Goal: Communication & Community: Answer question/provide support

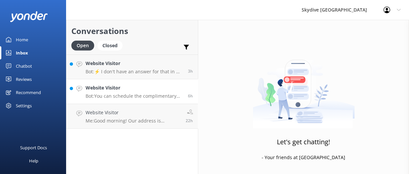
click at [158, 97] on p "Bot: You can schedule the complimentary transport by booking it at the same tim…" at bounding box center [135, 96] width 98 height 6
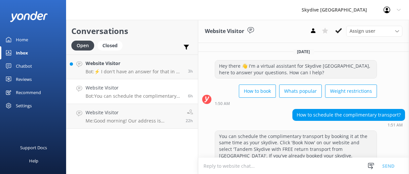
scroll to position [25, 0]
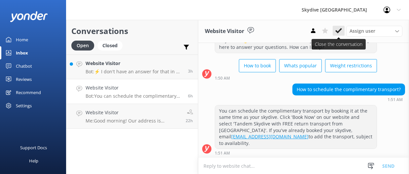
click at [340, 32] on icon at bounding box center [339, 30] width 7 height 7
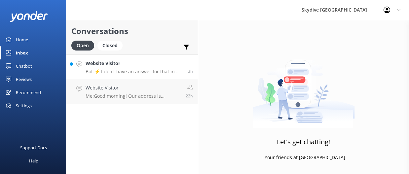
click at [124, 64] on h4 "Website Visitor" at bounding box center [135, 63] width 98 height 7
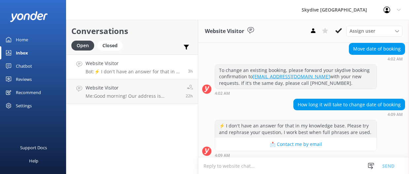
scroll to position [68, 0]
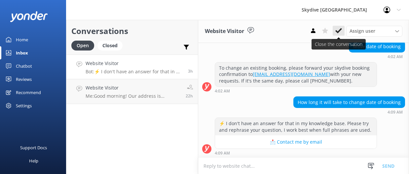
click at [337, 30] on use at bounding box center [339, 30] width 7 height 5
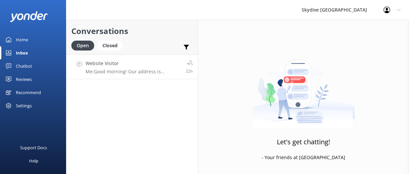
click at [126, 69] on p "Me: Good morning! Our address is [STREET_ADDRESS]. You can book your skydive at…" at bounding box center [133, 72] width 95 height 6
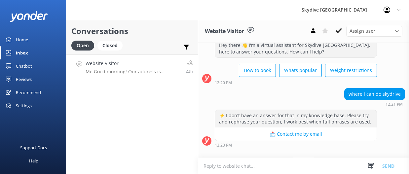
scroll to position [20, 0]
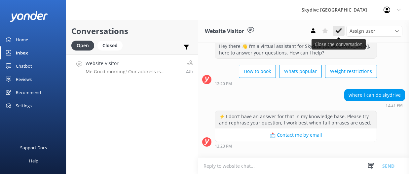
click at [337, 35] on button at bounding box center [339, 31] width 12 height 10
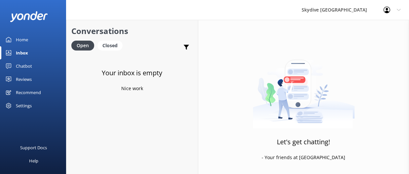
click at [72, 109] on div "Your inbox is empty Nice work" at bounding box center [132, 142] width 132 height 174
